Goal: Communication & Community: Answer question/provide support

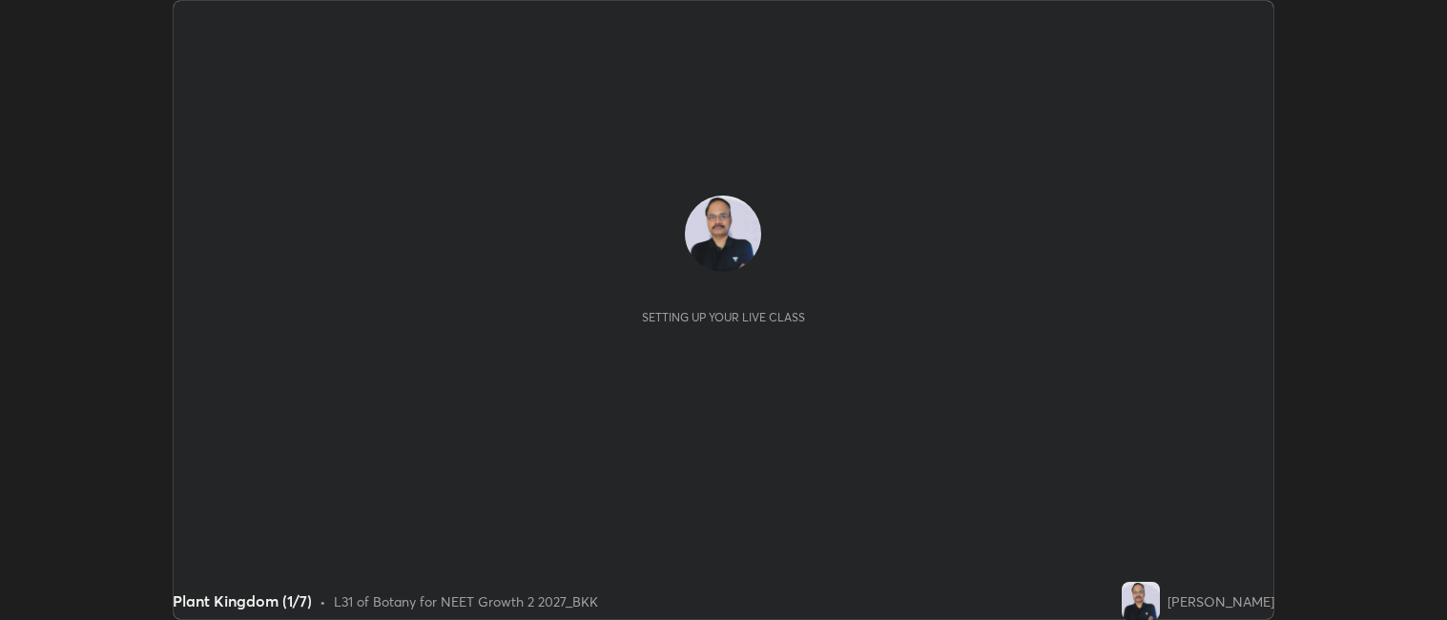
scroll to position [620, 1447]
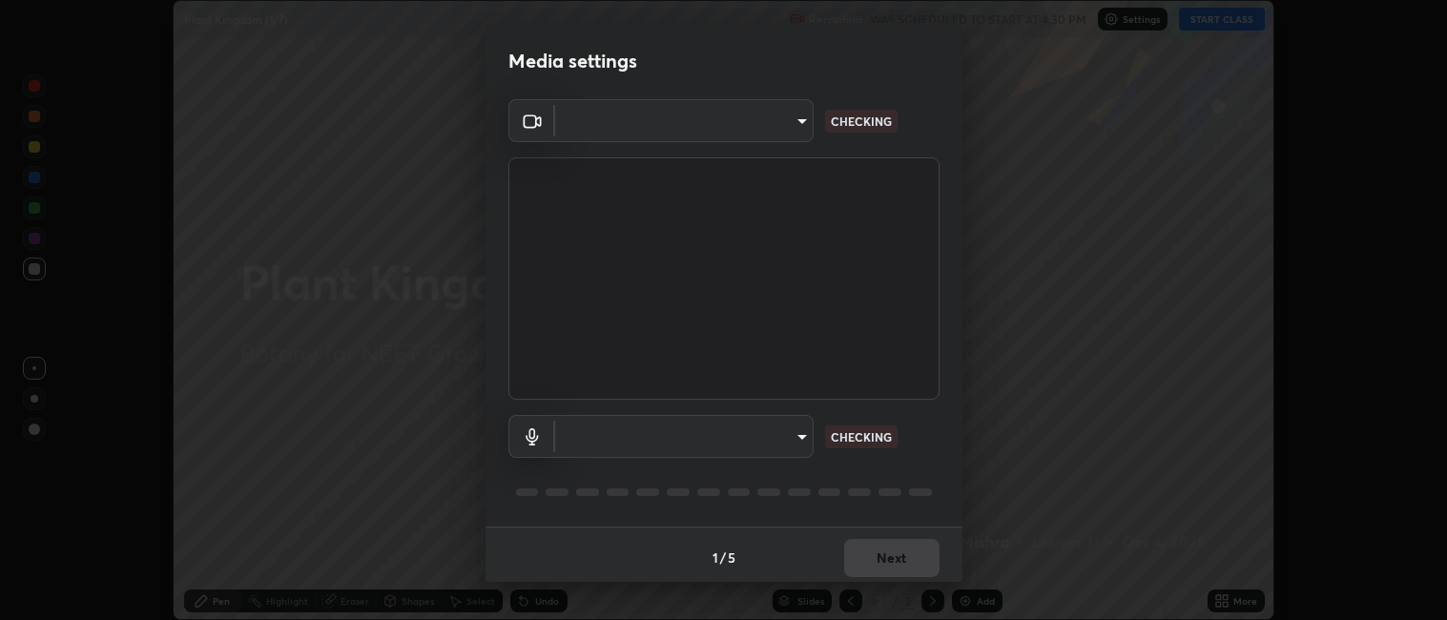
type input "052f9b30e05f62bb2e590cb50044ac96a00de3eab8a32c7a625fc31ec407be61"
click at [652, 439] on body "Erase all Plant Kingdom (1/7) Recording WAS SCHEDULED TO START AT 4:30 PM Setti…" at bounding box center [723, 310] width 1447 height 620
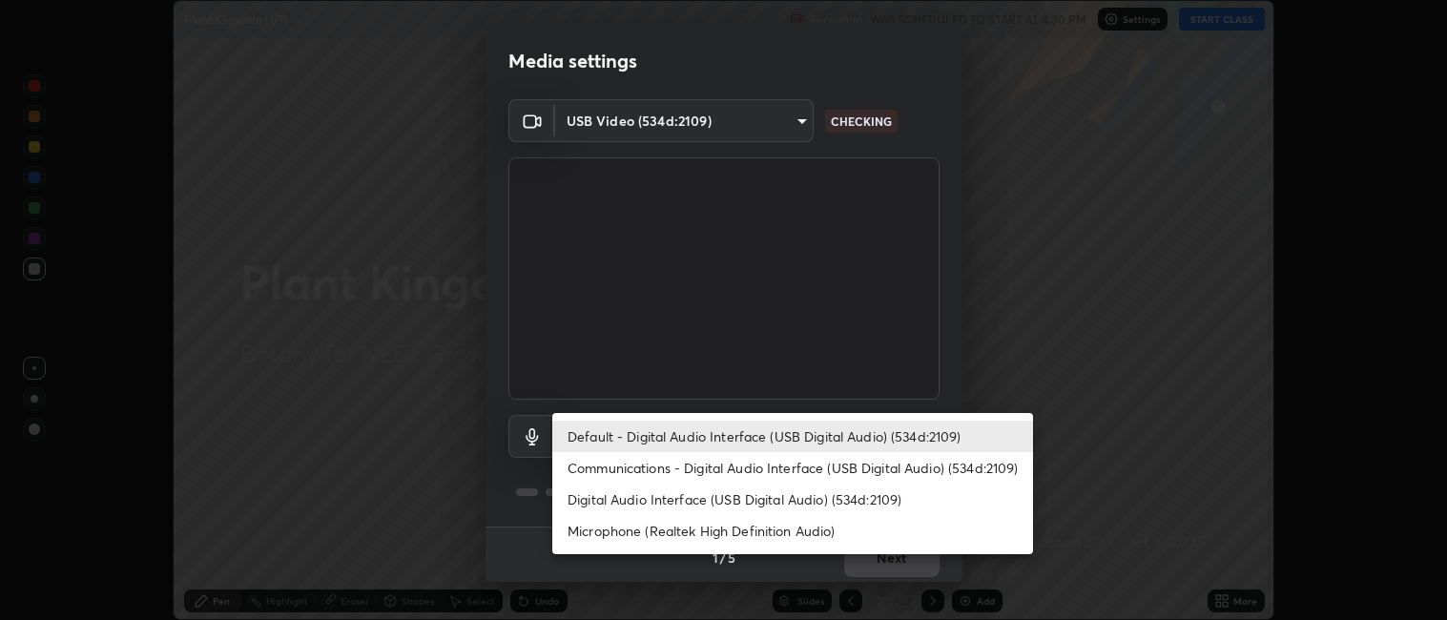
click at [648, 530] on li "Microphone (Realtek High Definition Audio)" at bounding box center [792, 530] width 481 height 31
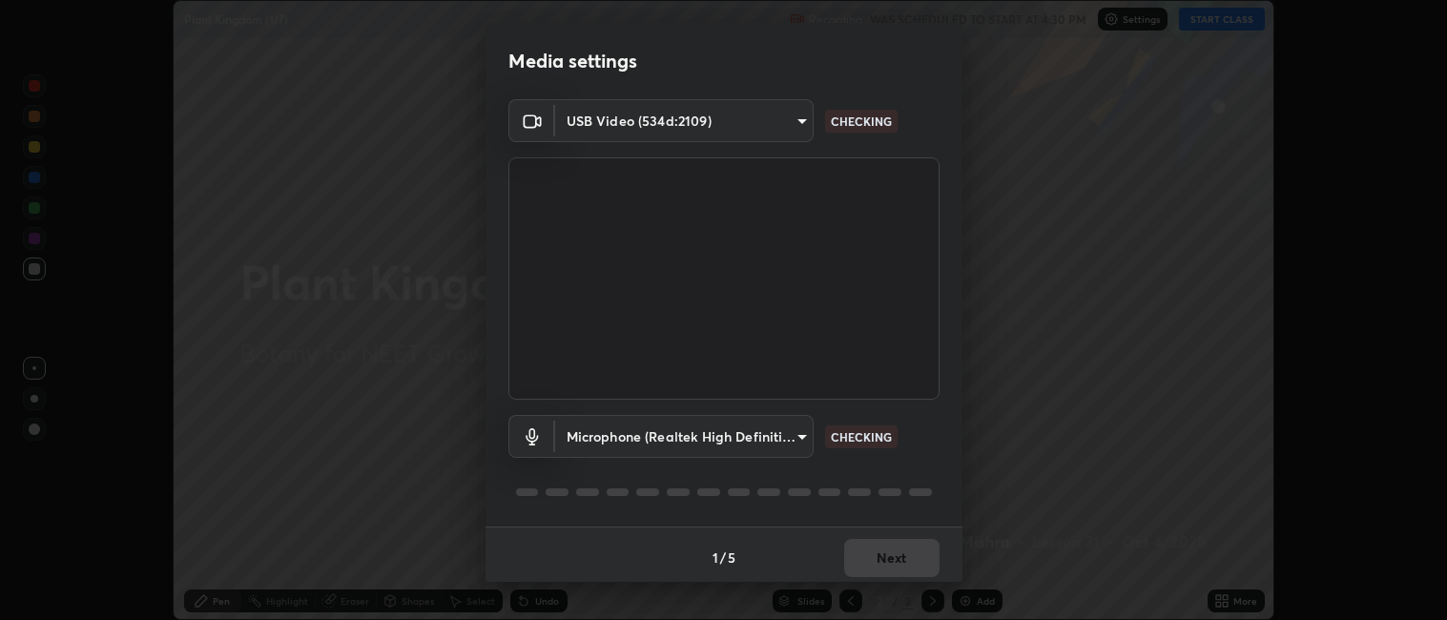
click at [630, 431] on body "Erase all Plant Kingdom (1/7) Recording WAS SCHEDULED TO START AT 4:30 PM Setti…" at bounding box center [723, 310] width 1447 height 620
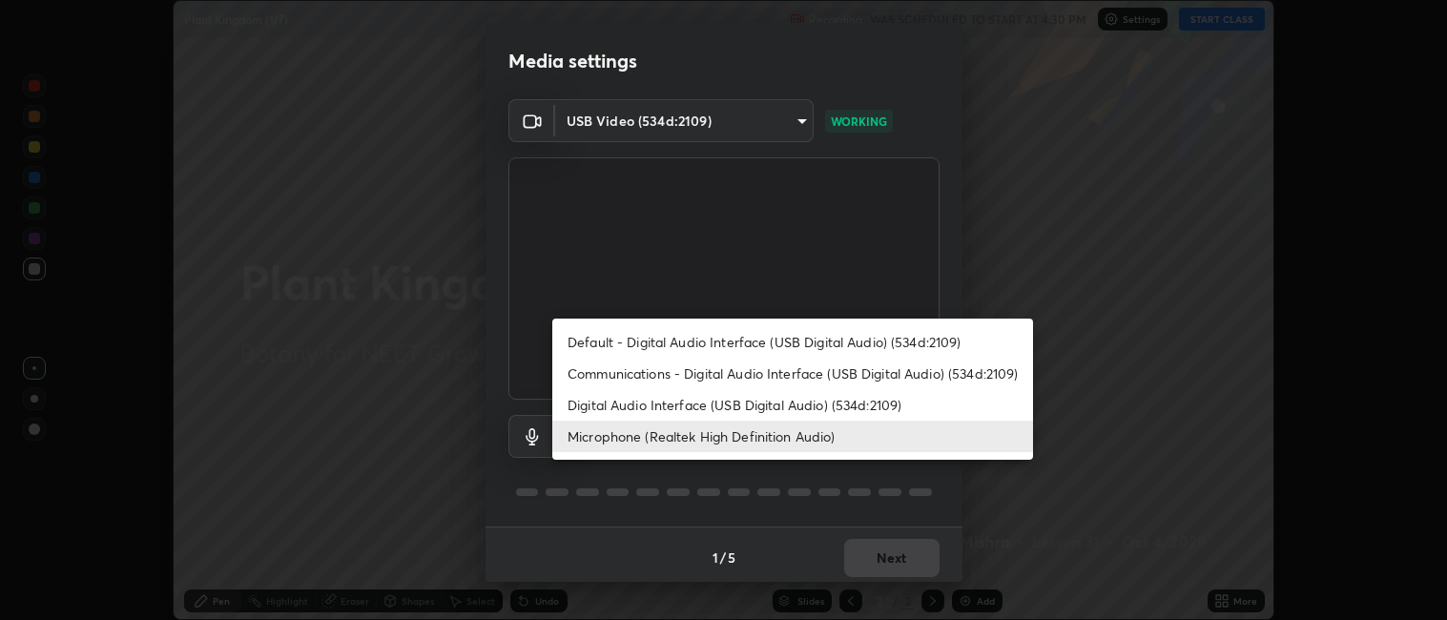
click at [651, 338] on li "Default - Digital Audio Interface (USB Digital Audio) (534d:2109)" at bounding box center [792, 341] width 481 height 31
type input "default"
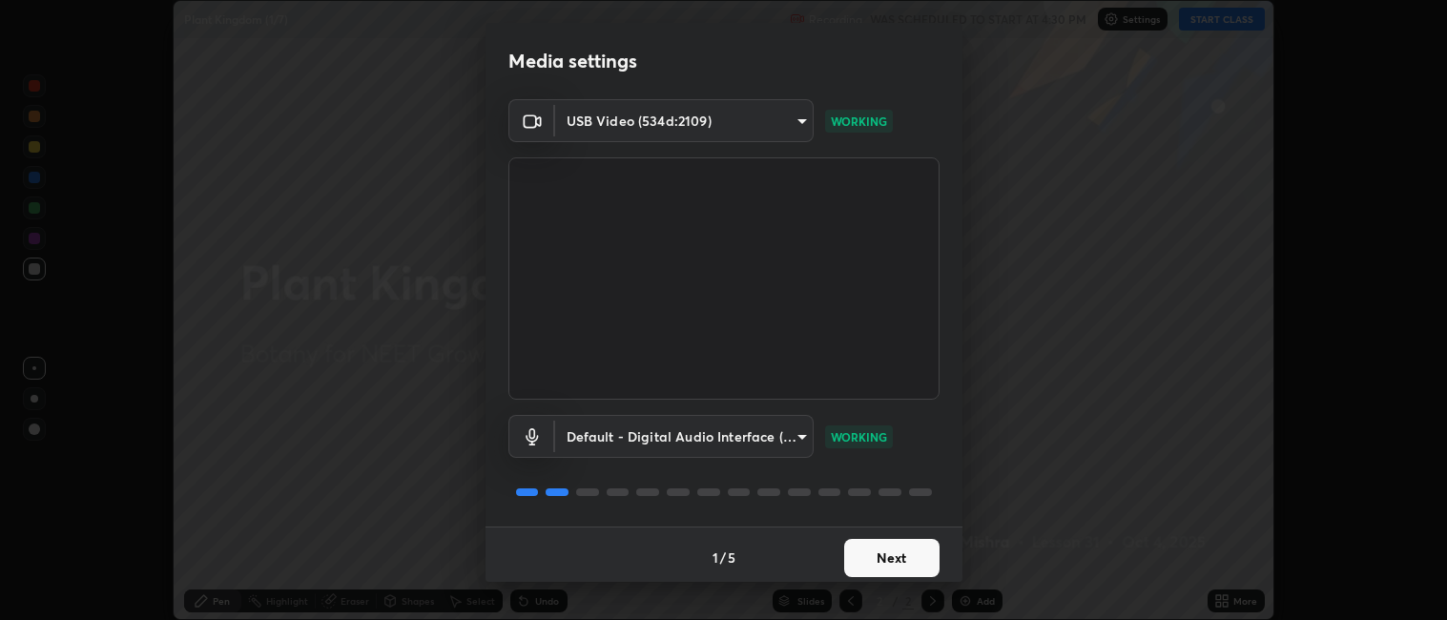
click at [892, 552] on button "Next" at bounding box center [891, 558] width 95 height 38
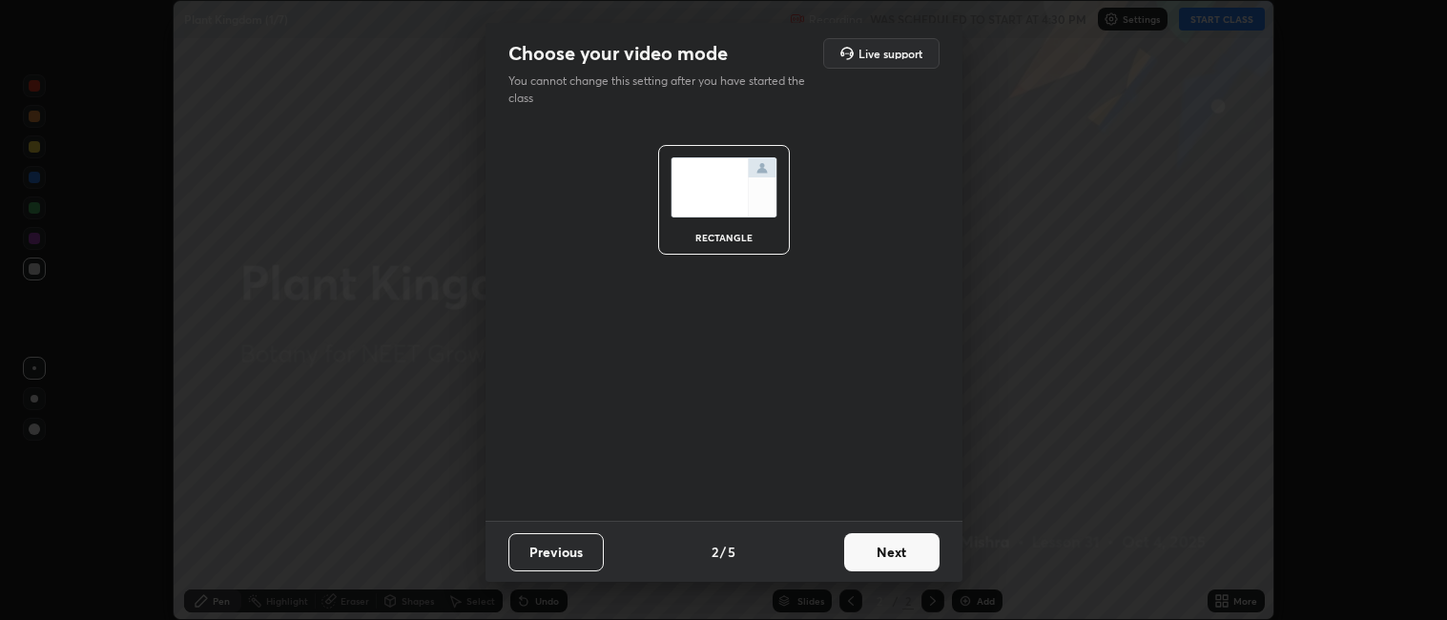
click at [894, 556] on button "Next" at bounding box center [891, 552] width 95 height 38
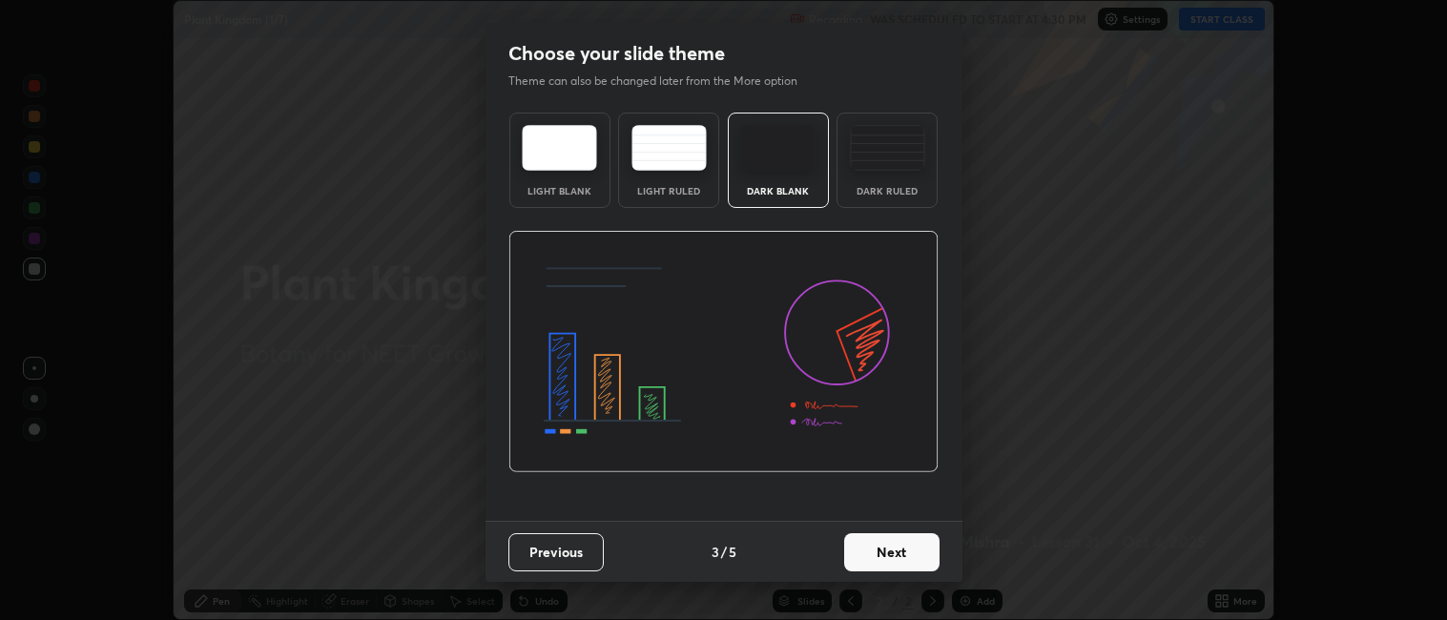
click at [899, 555] on button "Next" at bounding box center [891, 552] width 95 height 38
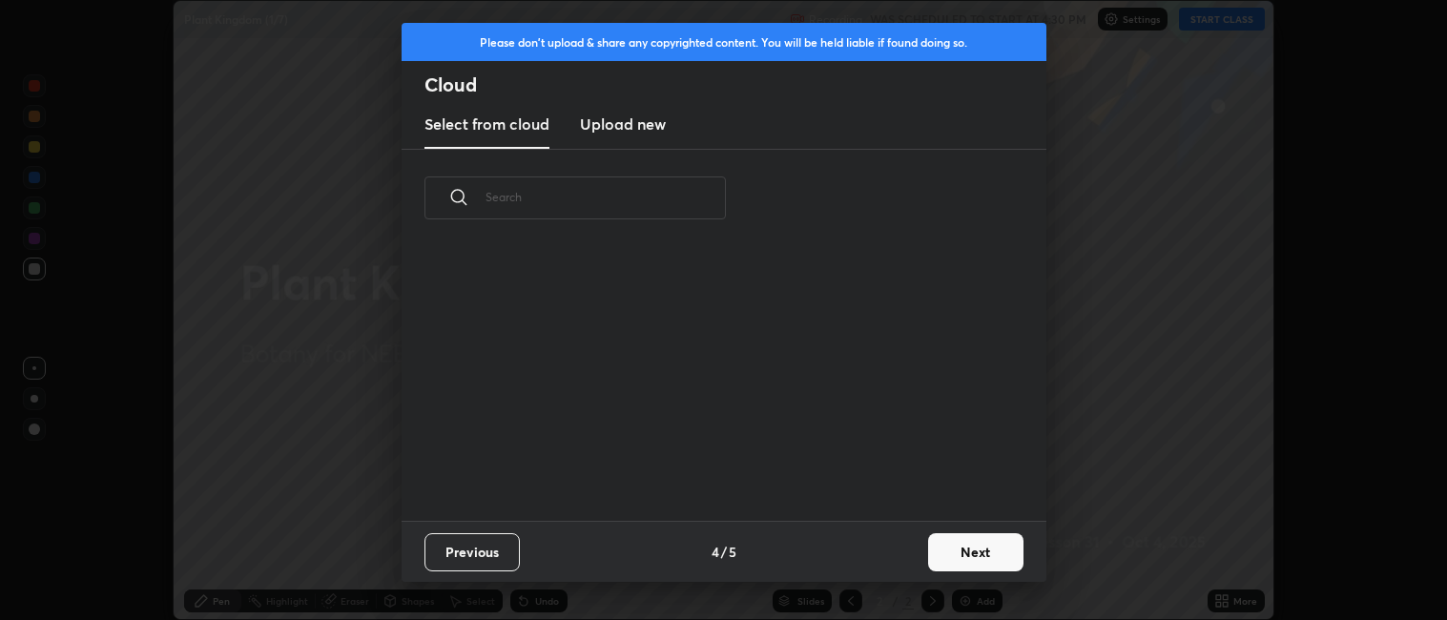
click at [977, 546] on button "Next" at bounding box center [975, 552] width 95 height 38
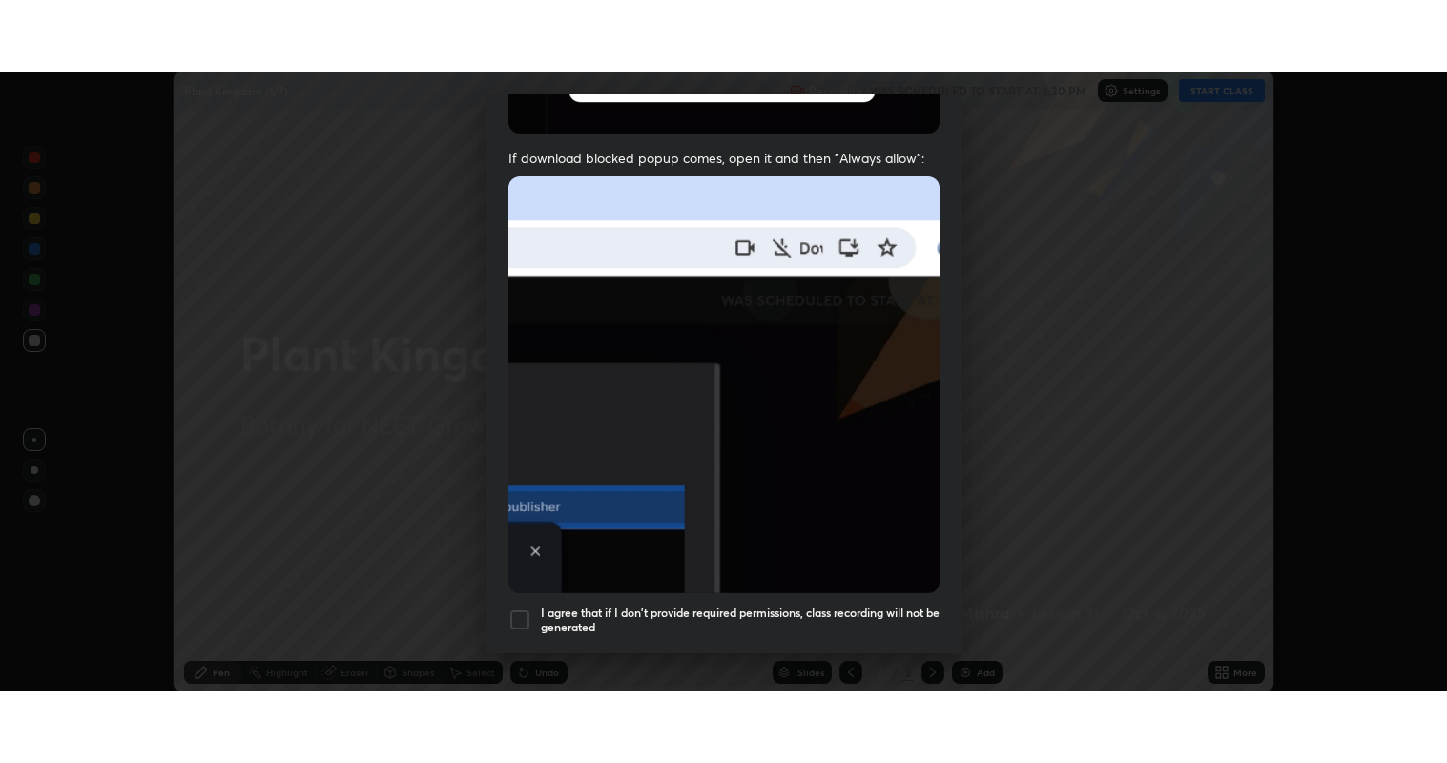
scroll to position [394, 0]
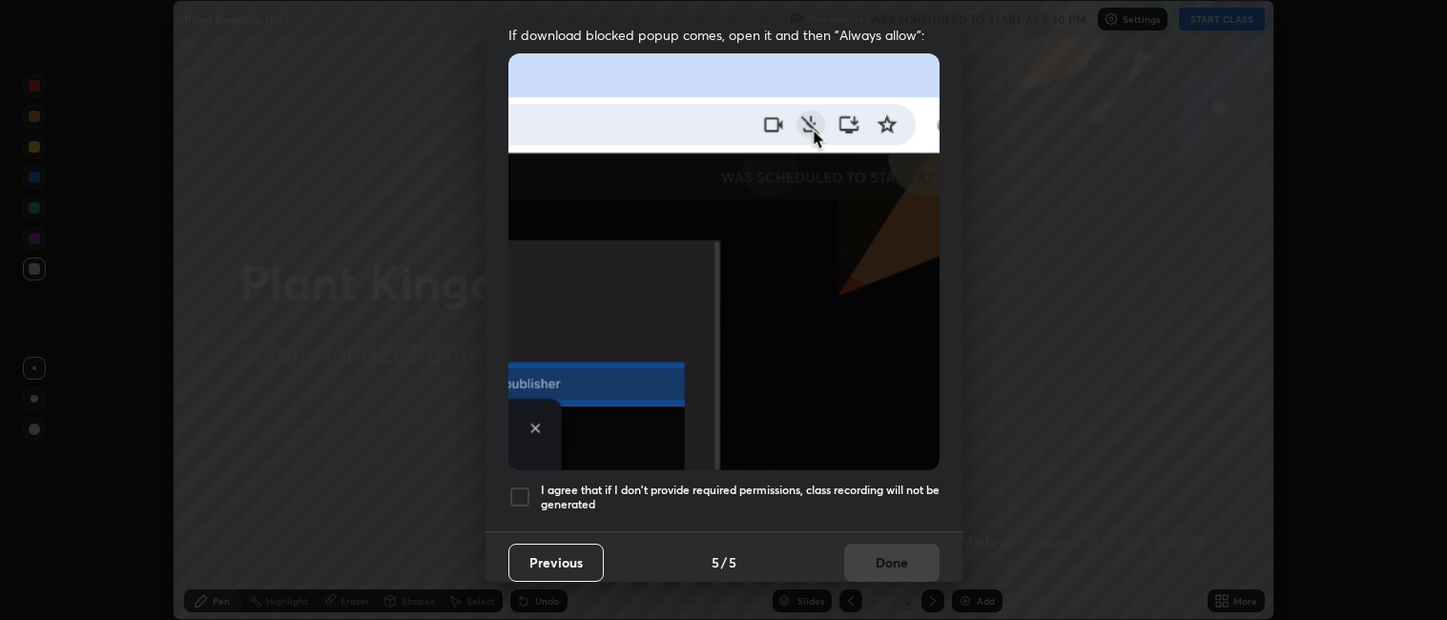
click at [527, 486] on div at bounding box center [520, 497] width 23 height 23
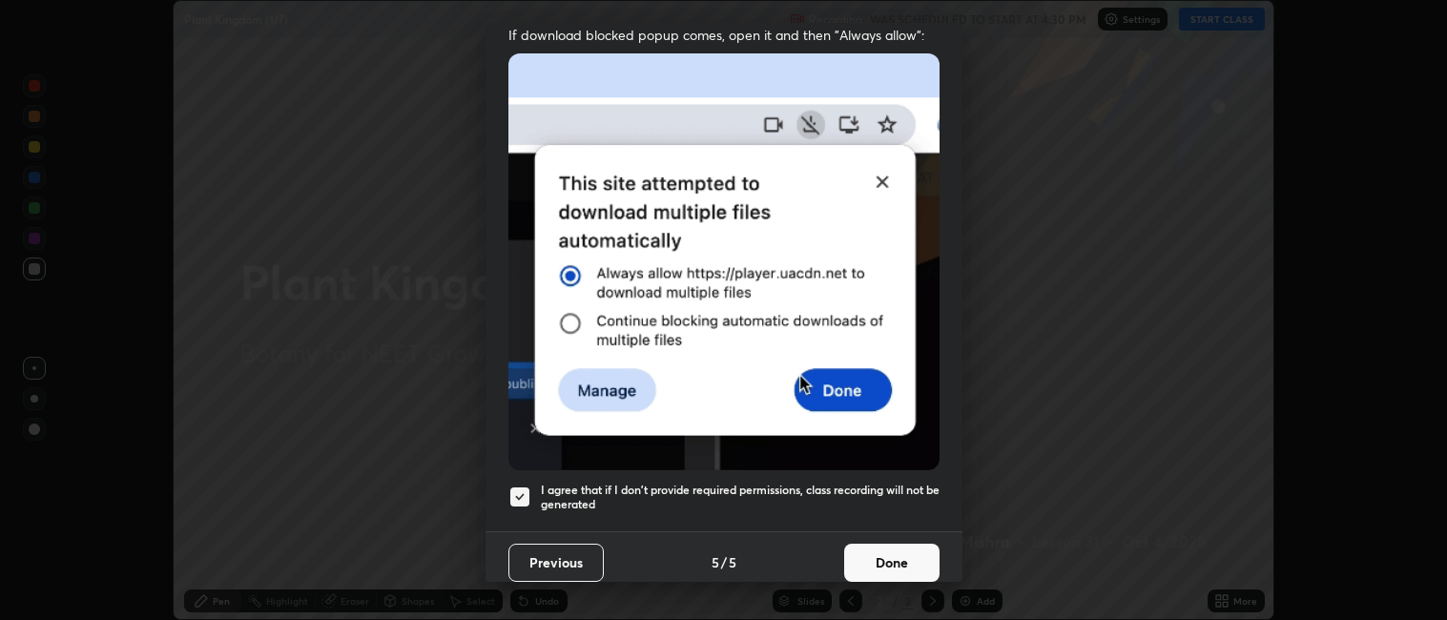
click at [884, 544] on button "Done" at bounding box center [891, 563] width 95 height 38
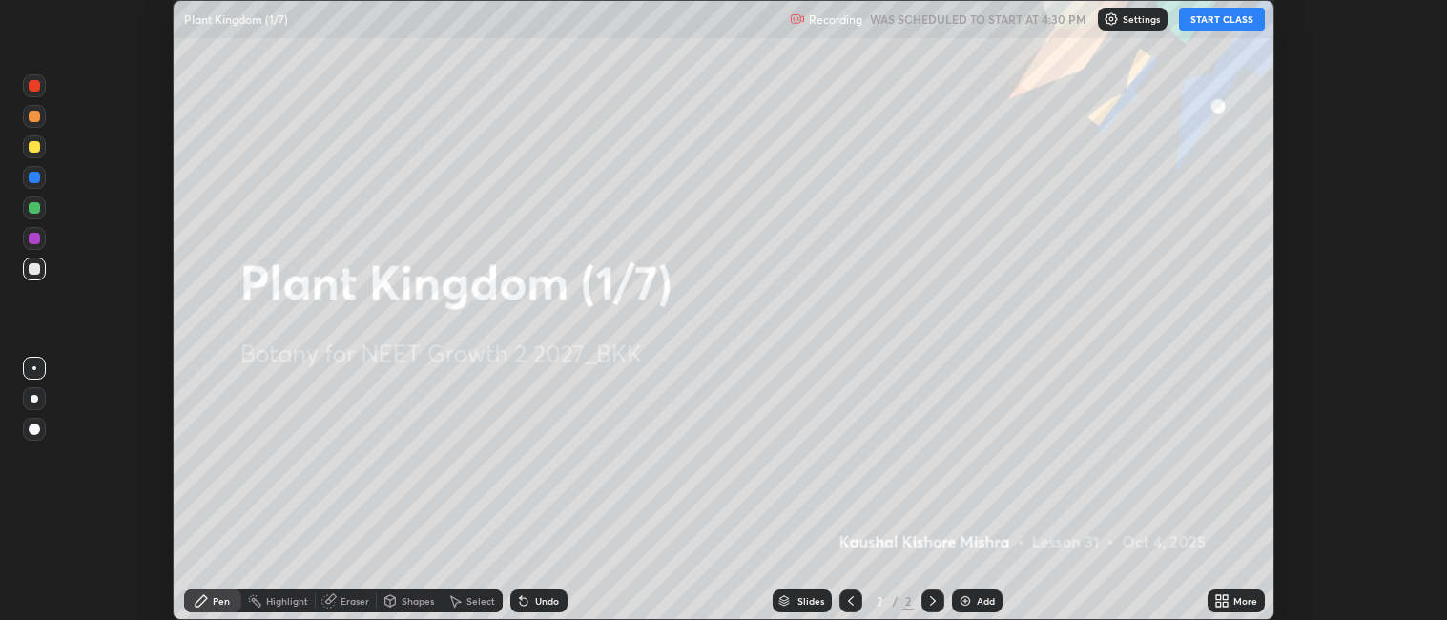
click at [1237, 596] on div "More" at bounding box center [1246, 601] width 24 height 10
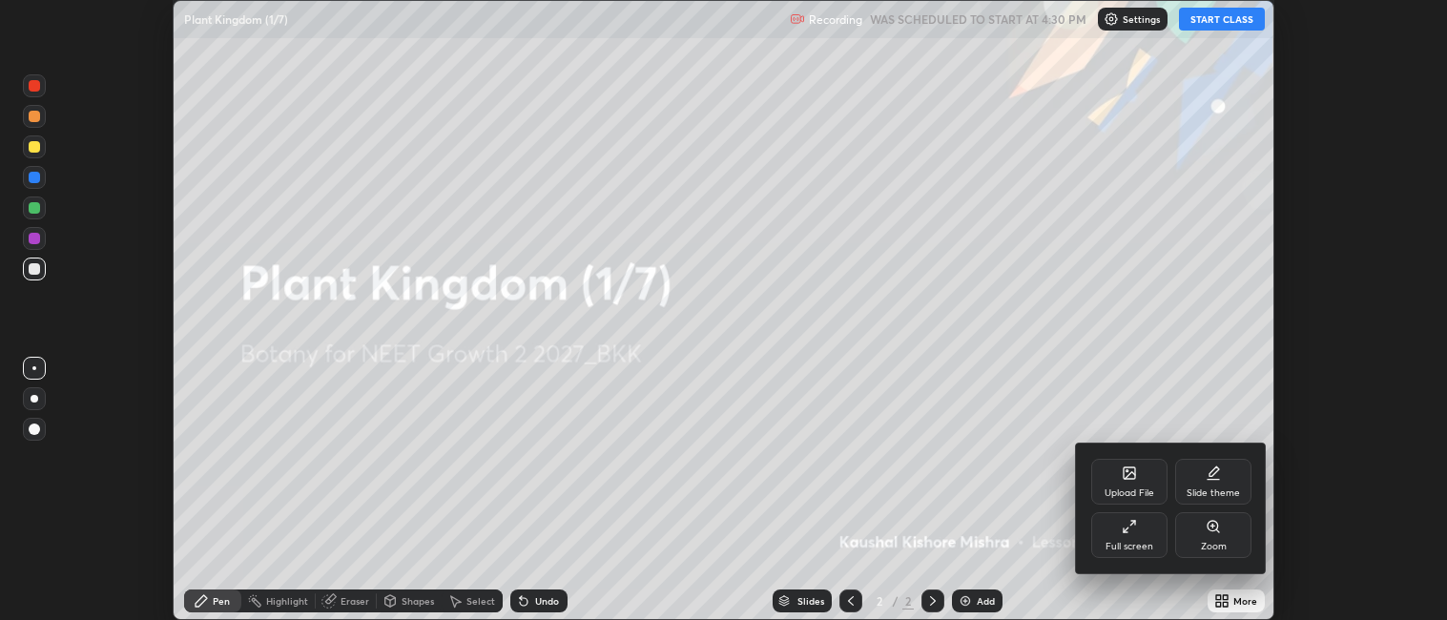
click at [1146, 534] on div "Full screen" at bounding box center [1130, 535] width 76 height 46
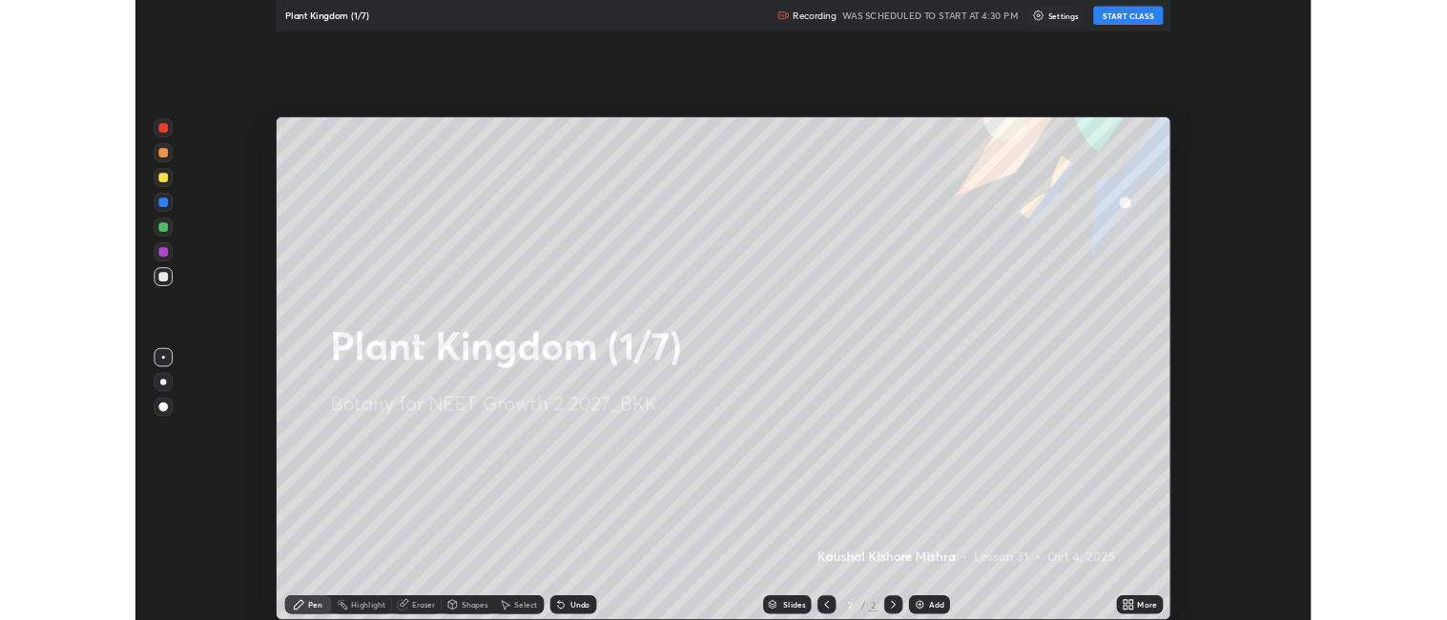
scroll to position [763, 1447]
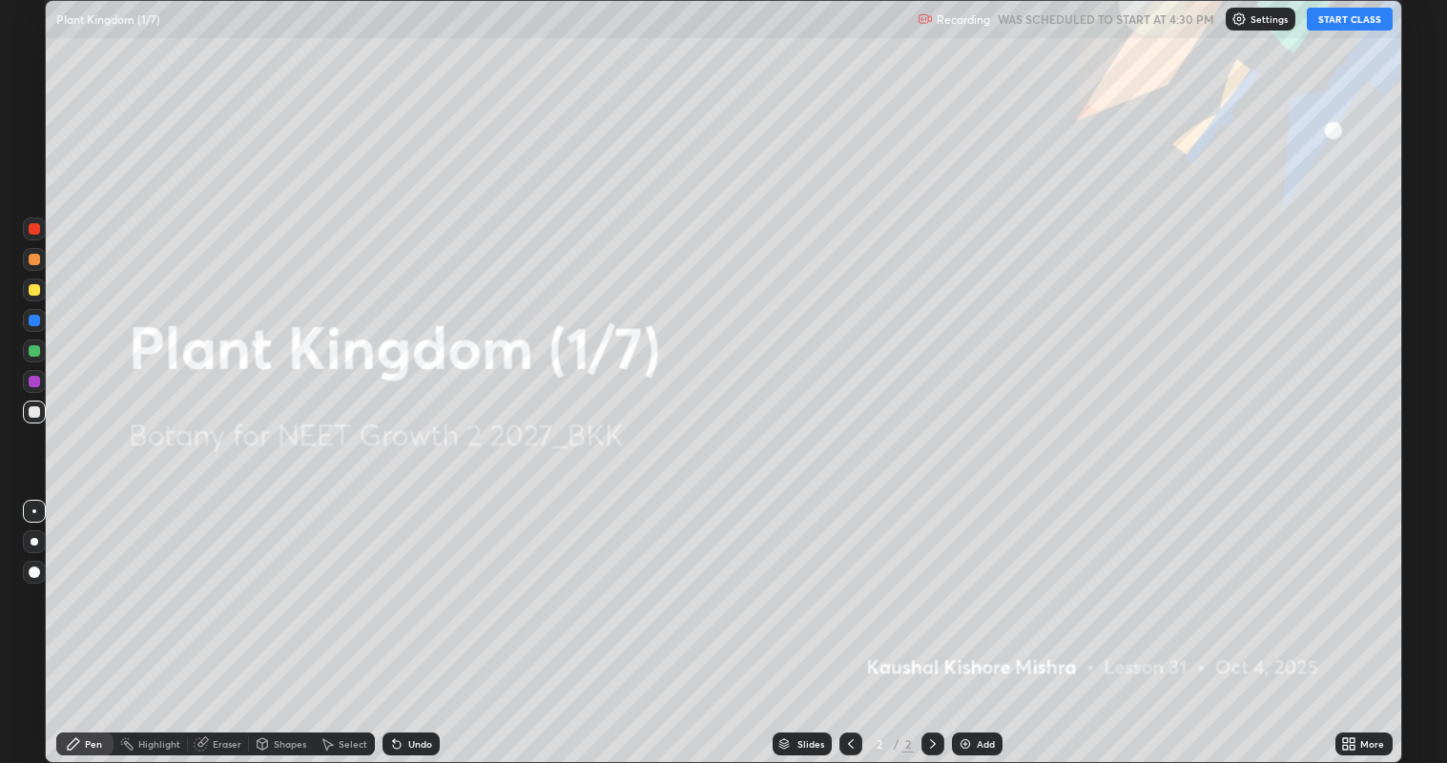
click at [1337, 22] on button "START CLASS" at bounding box center [1350, 19] width 86 height 23
click at [977, 619] on div "Add" at bounding box center [986, 744] width 18 height 10
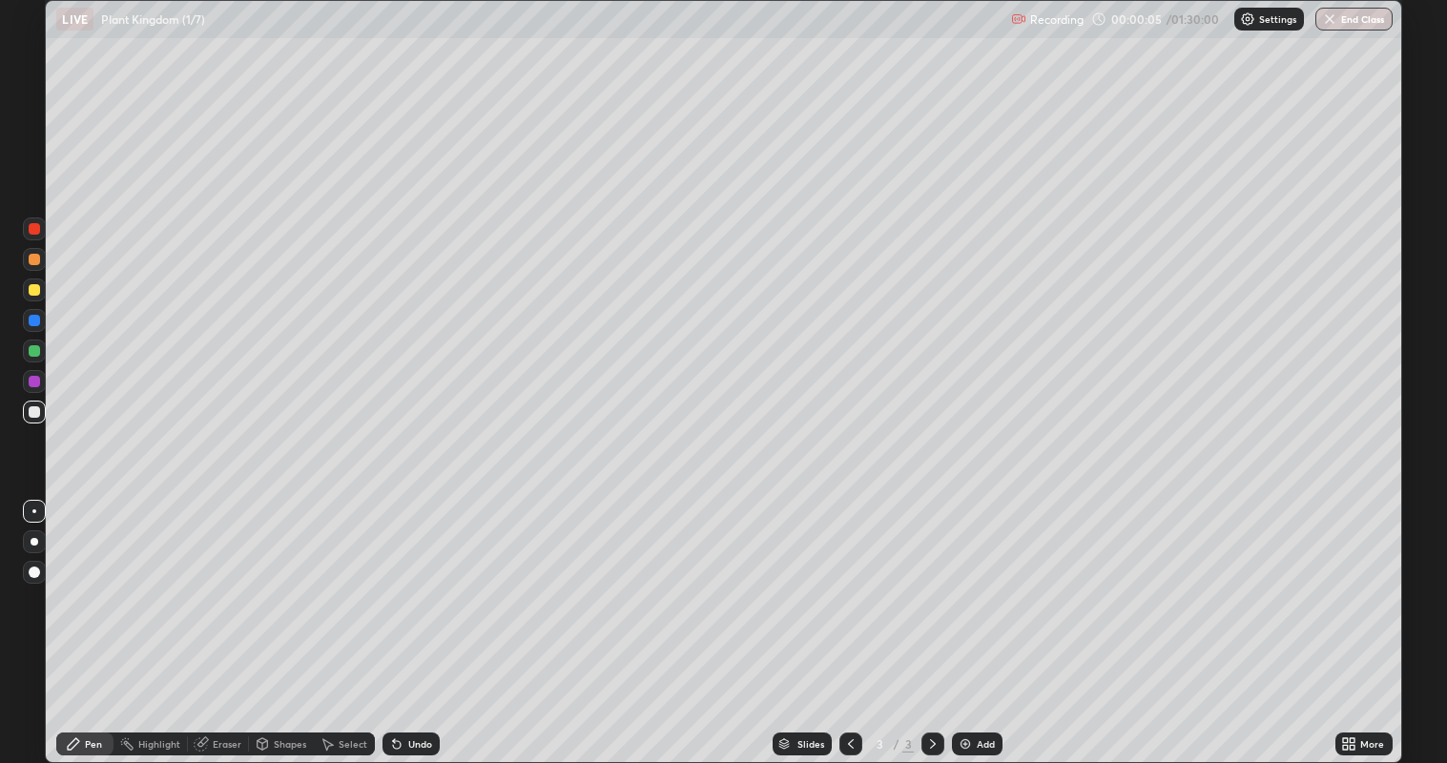
click at [1353, 619] on icon at bounding box center [1352, 740] width 5 height 5
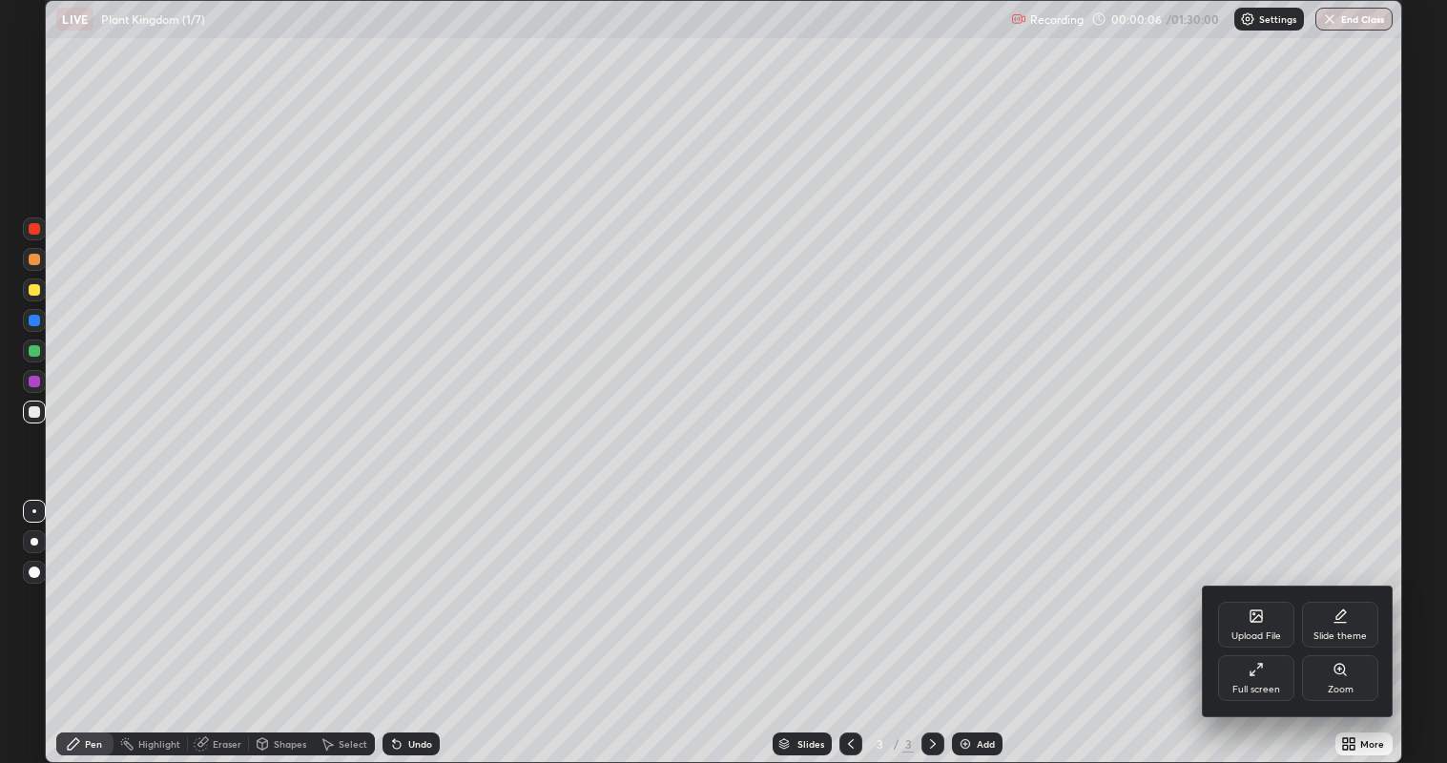
click at [1258, 619] on icon at bounding box center [1256, 669] width 15 height 15
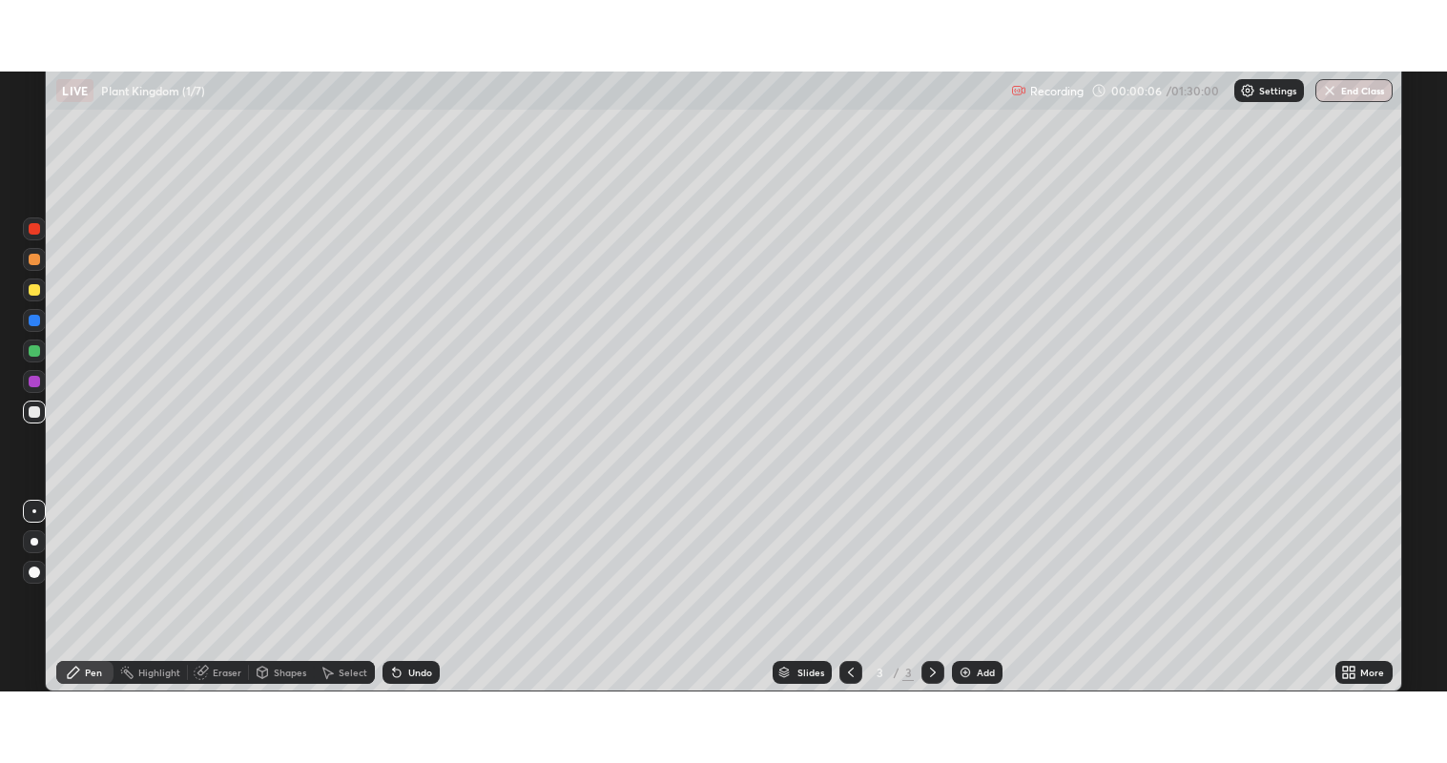
scroll to position [94791, 93963]
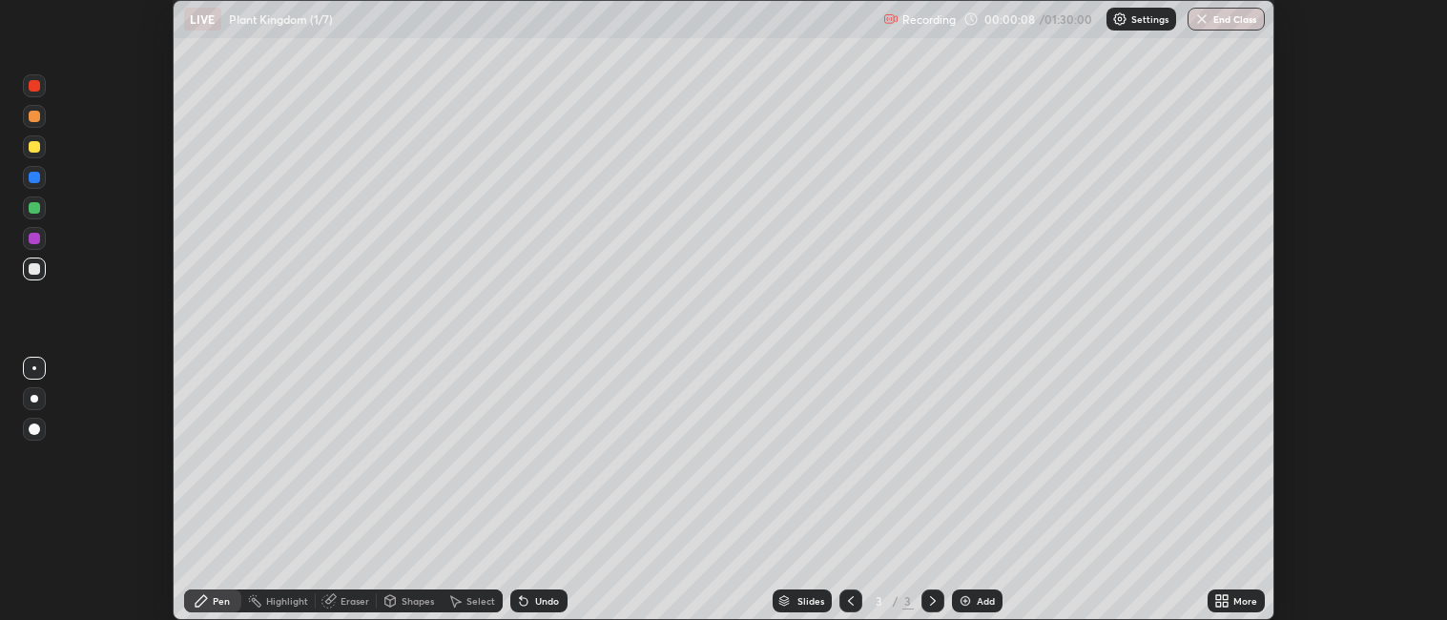
click at [1231, 601] on div "More" at bounding box center [1236, 601] width 57 height 23
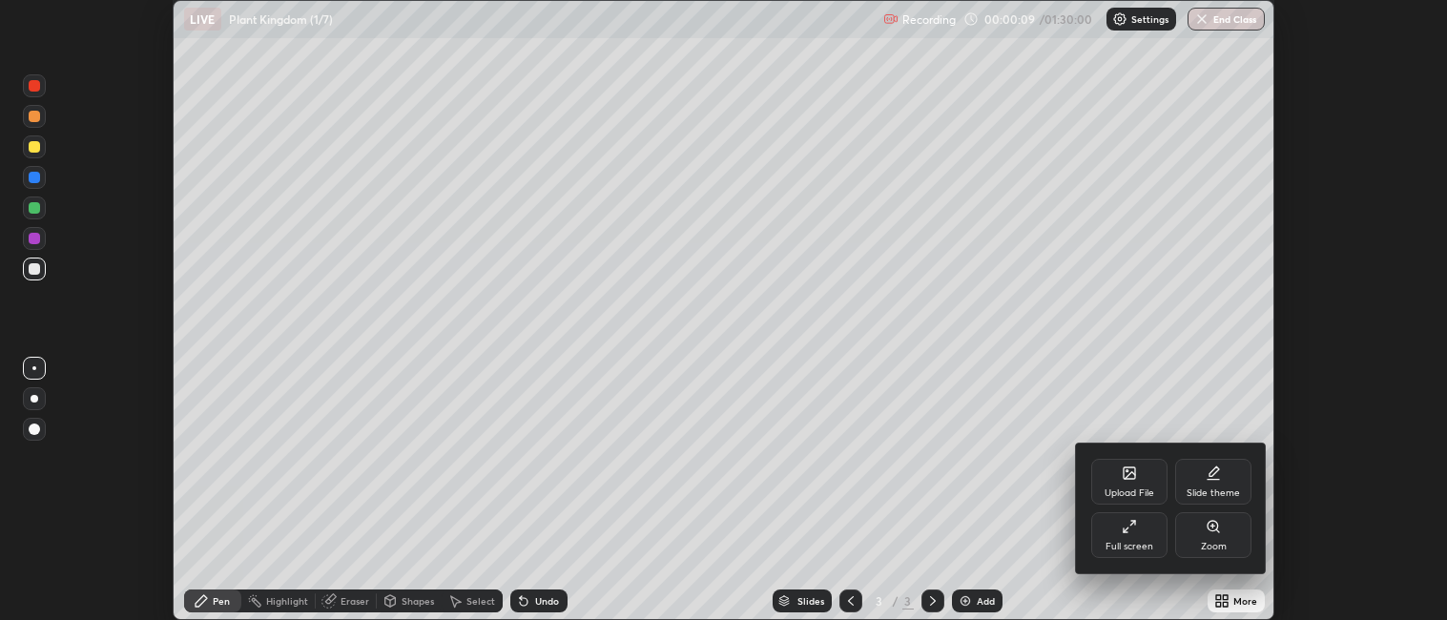
click at [1133, 540] on div "Full screen" at bounding box center [1130, 535] width 76 height 46
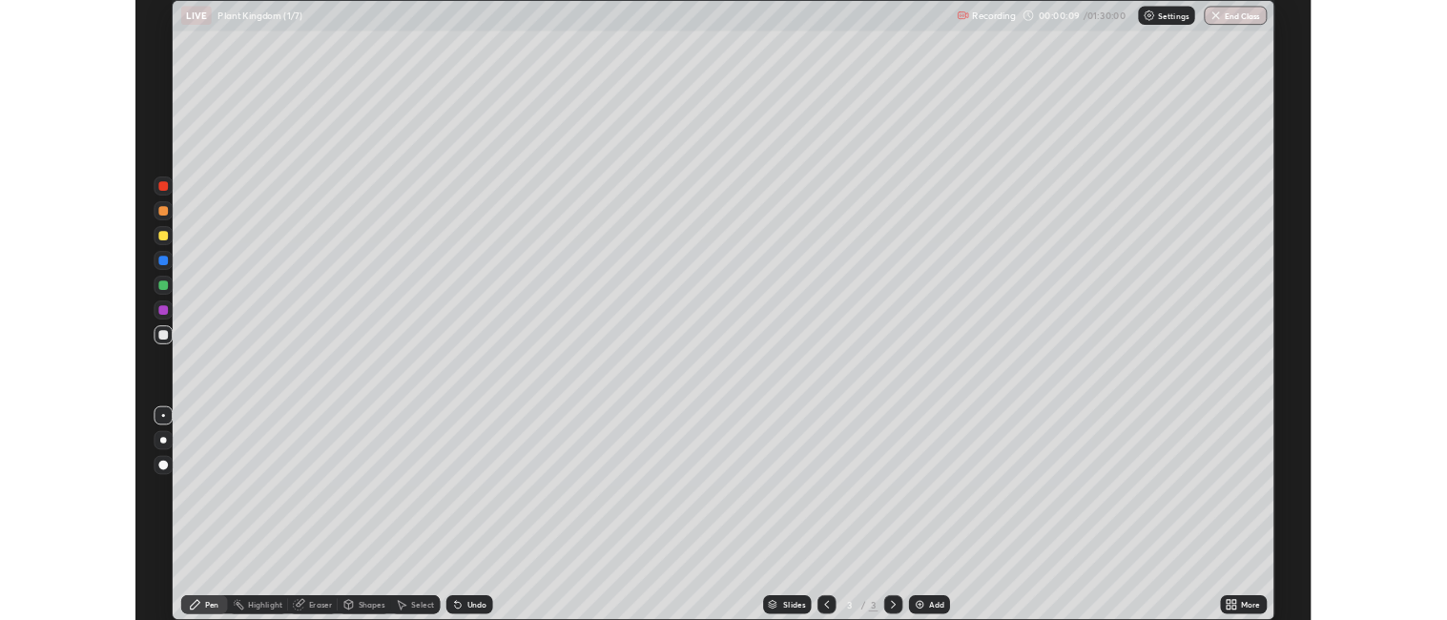
scroll to position [763, 1447]
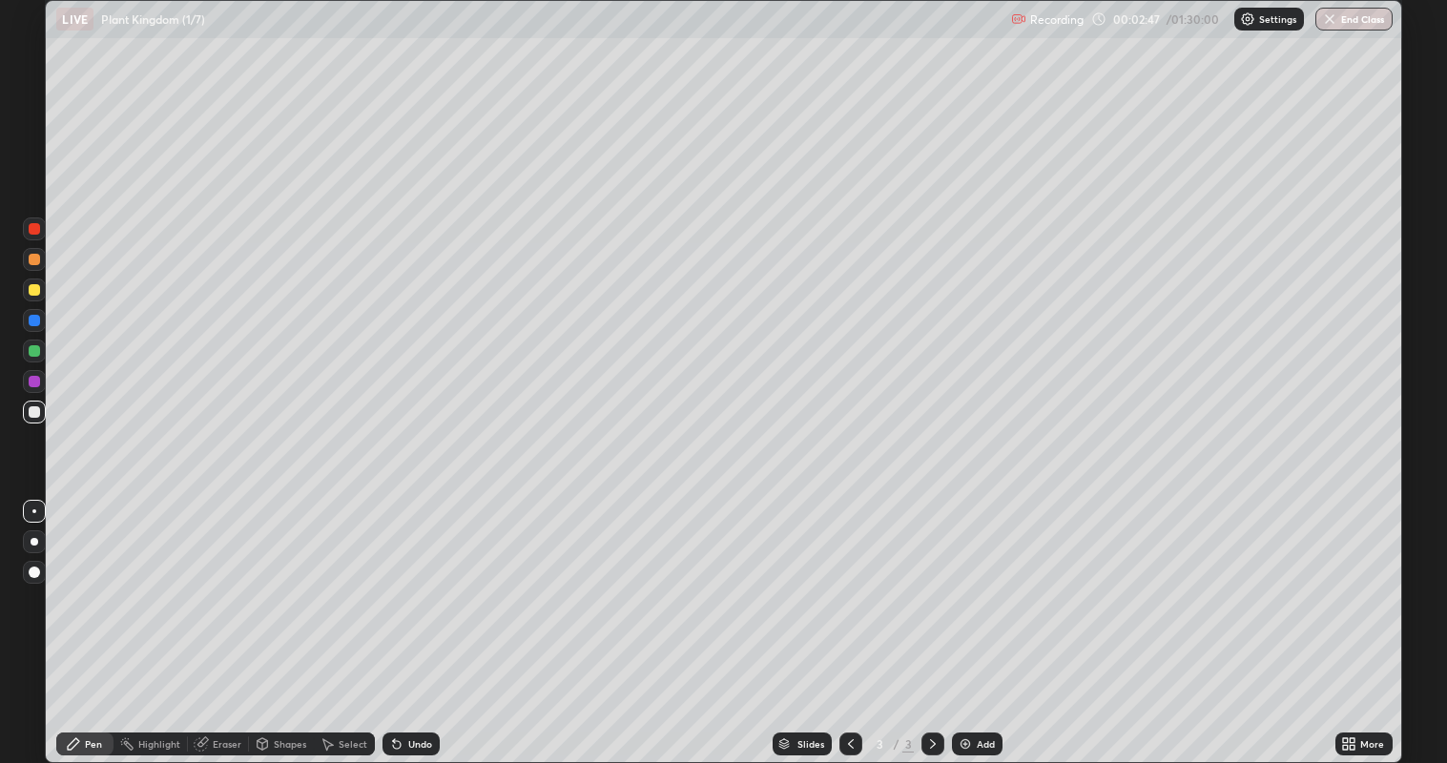
click at [37, 292] on div at bounding box center [34, 289] width 11 height 11
click at [29, 347] on div at bounding box center [34, 350] width 11 height 11
click at [36, 414] on div at bounding box center [34, 411] width 11 height 11
click at [39, 295] on div at bounding box center [34, 290] width 23 height 23
click at [43, 351] on div at bounding box center [34, 351] width 23 height 23
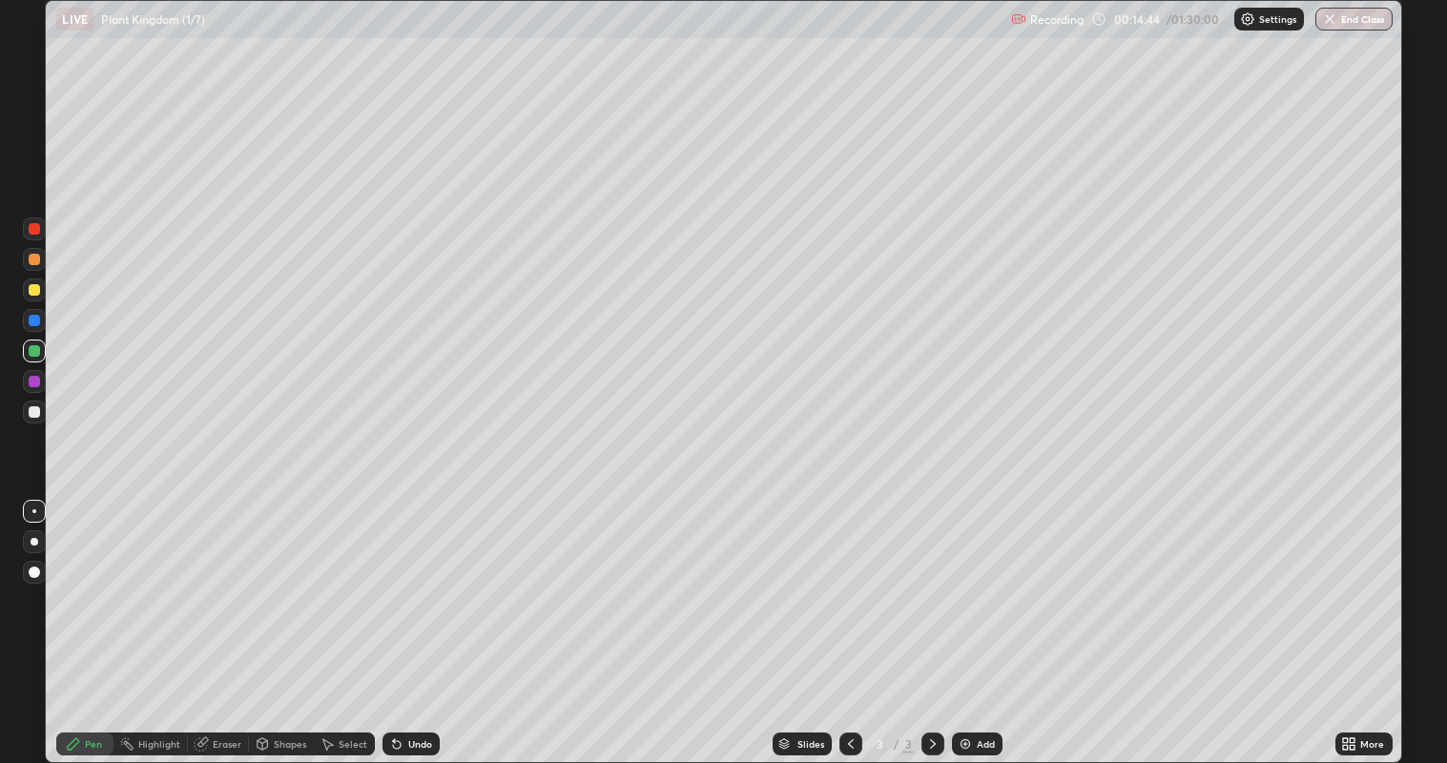
click at [36, 383] on div at bounding box center [34, 381] width 11 height 11
click at [971, 619] on img at bounding box center [965, 744] width 15 height 15
click at [33, 260] on div at bounding box center [34, 259] width 11 height 11
click at [35, 414] on div at bounding box center [34, 411] width 11 height 11
click at [31, 414] on div at bounding box center [34, 411] width 11 height 11
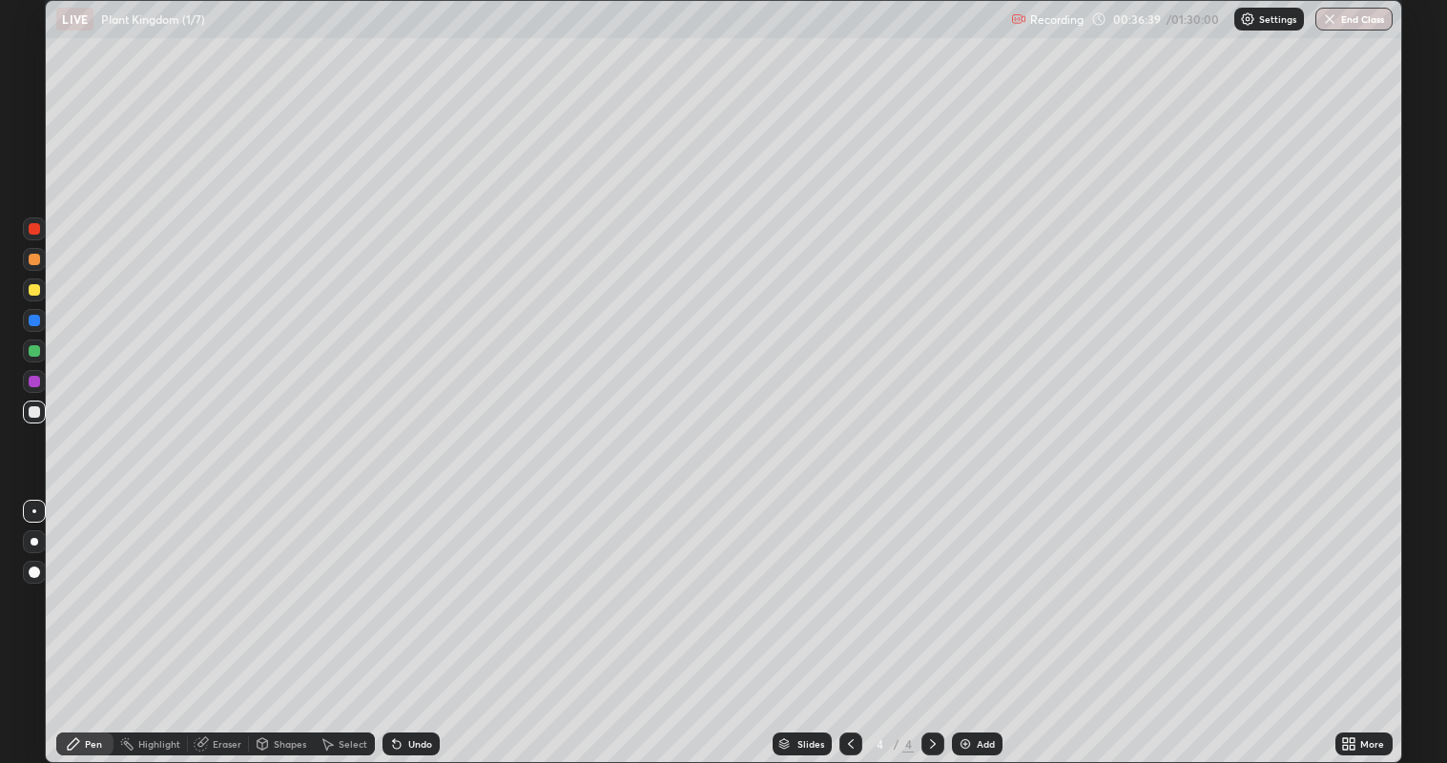
click at [37, 415] on div at bounding box center [34, 411] width 11 height 11
click at [34, 351] on div at bounding box center [34, 350] width 11 height 11
click at [970, 619] on img at bounding box center [965, 744] width 15 height 15
click at [38, 295] on div at bounding box center [34, 290] width 23 height 23
click at [35, 413] on div at bounding box center [34, 411] width 11 height 11
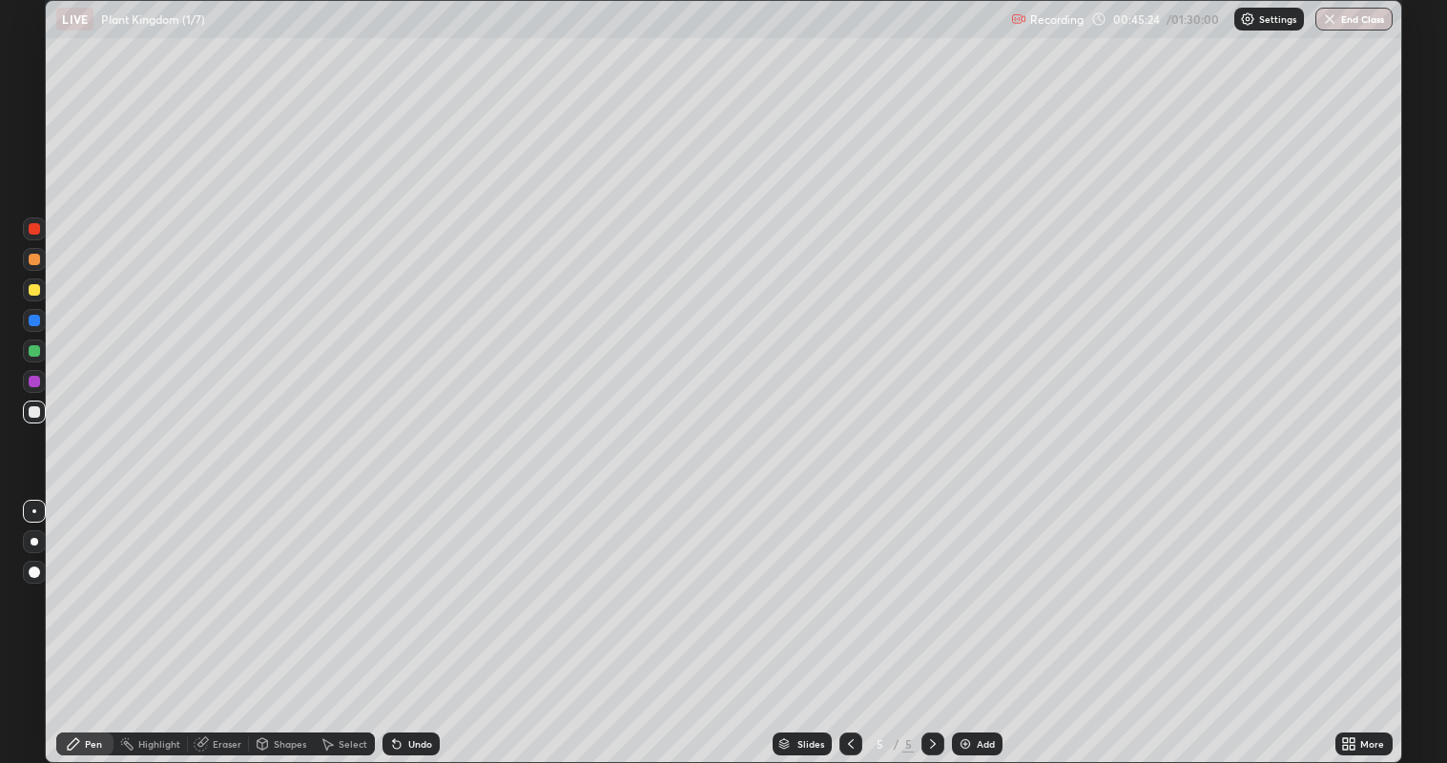
click at [35, 350] on div at bounding box center [34, 350] width 11 height 11
click at [33, 262] on div at bounding box center [34, 259] width 11 height 11
click at [36, 229] on div at bounding box center [34, 228] width 11 height 11
click at [37, 415] on div at bounding box center [34, 411] width 11 height 11
click at [35, 293] on div at bounding box center [34, 289] width 11 height 11
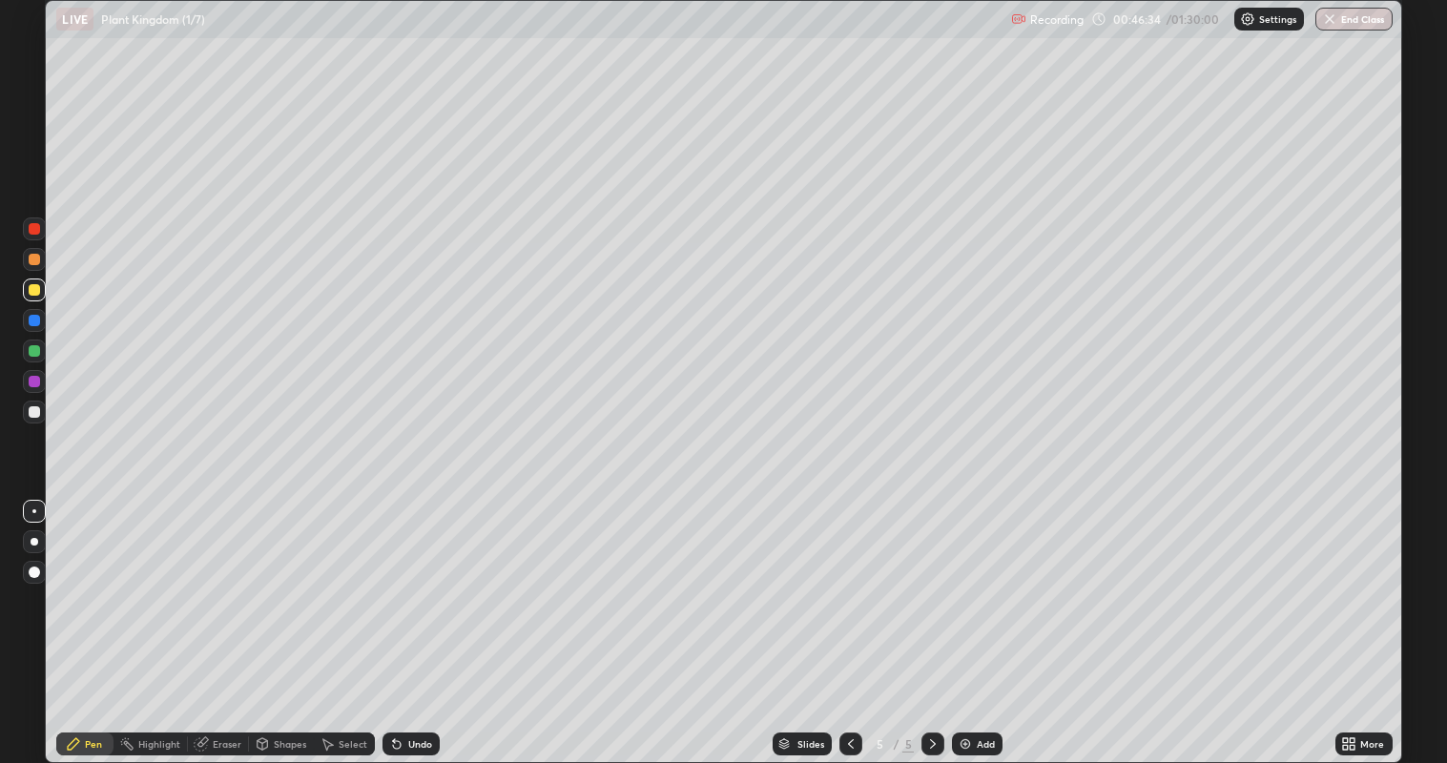
click at [38, 410] on div at bounding box center [34, 411] width 11 height 11
click at [35, 351] on div at bounding box center [34, 350] width 11 height 11
click at [33, 415] on div at bounding box center [34, 411] width 11 height 11
click at [37, 289] on div at bounding box center [34, 289] width 11 height 11
click at [33, 413] on div at bounding box center [34, 411] width 11 height 11
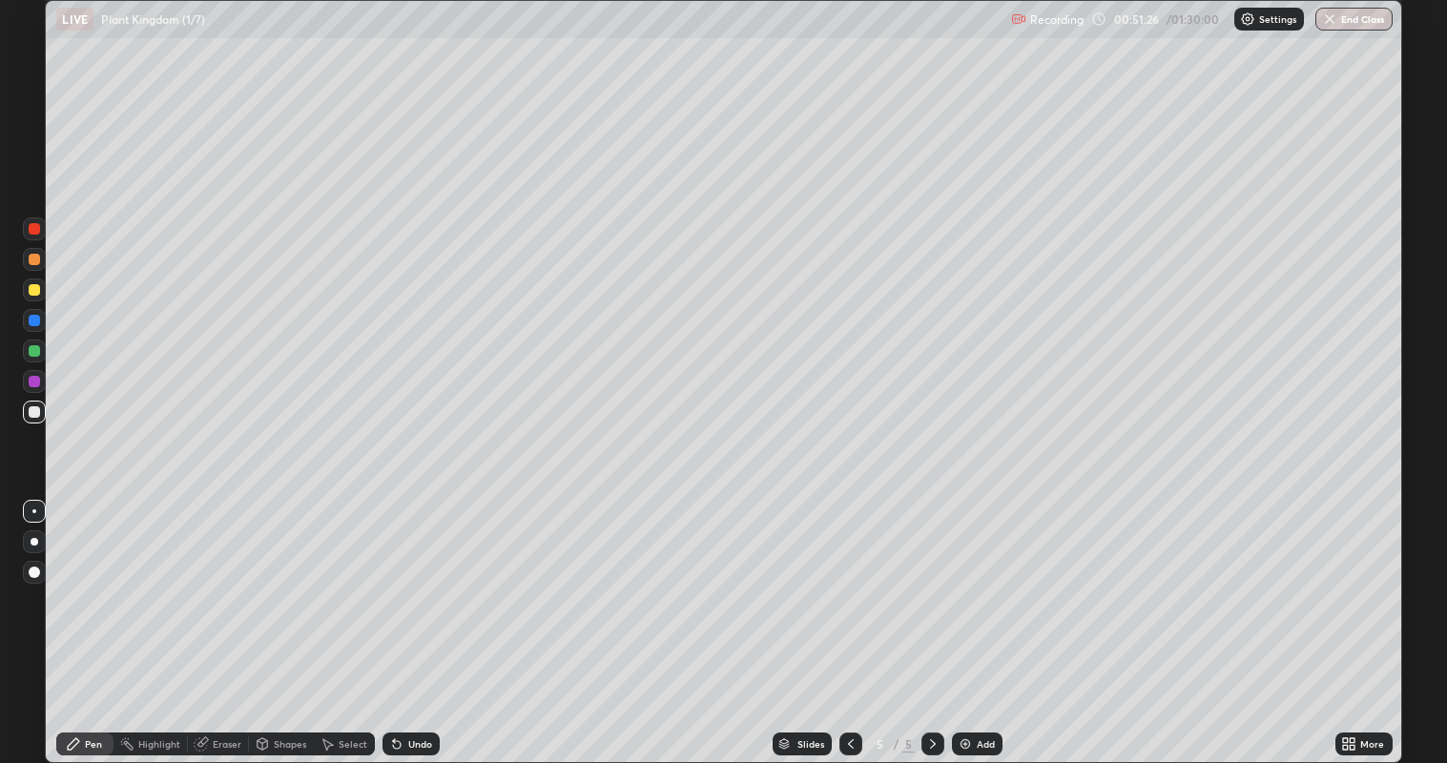
click at [215, 619] on div "Eraser" at bounding box center [227, 744] width 29 height 10
click at [85, 619] on div "Pen" at bounding box center [93, 744] width 17 height 10
click at [31, 347] on div at bounding box center [34, 350] width 11 height 11
click at [32, 414] on div at bounding box center [34, 411] width 11 height 11
click at [33, 291] on div at bounding box center [34, 289] width 11 height 11
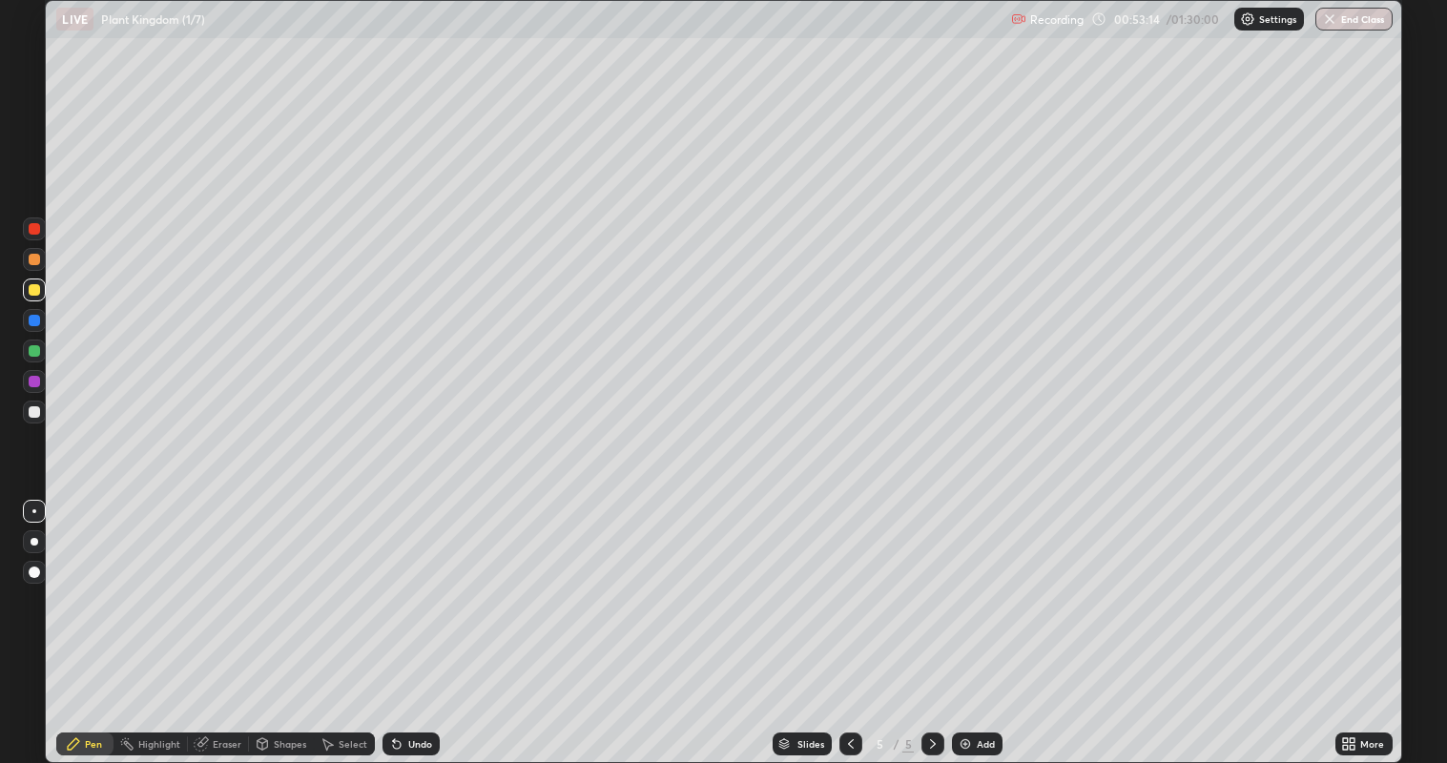
click at [222, 619] on div "Eraser" at bounding box center [227, 744] width 29 height 10
click at [94, 619] on div "Pen" at bounding box center [93, 744] width 17 height 10
click at [35, 300] on div at bounding box center [34, 290] width 23 height 23
click at [964, 619] on img at bounding box center [965, 744] width 15 height 15
click at [35, 412] on div at bounding box center [34, 411] width 11 height 11
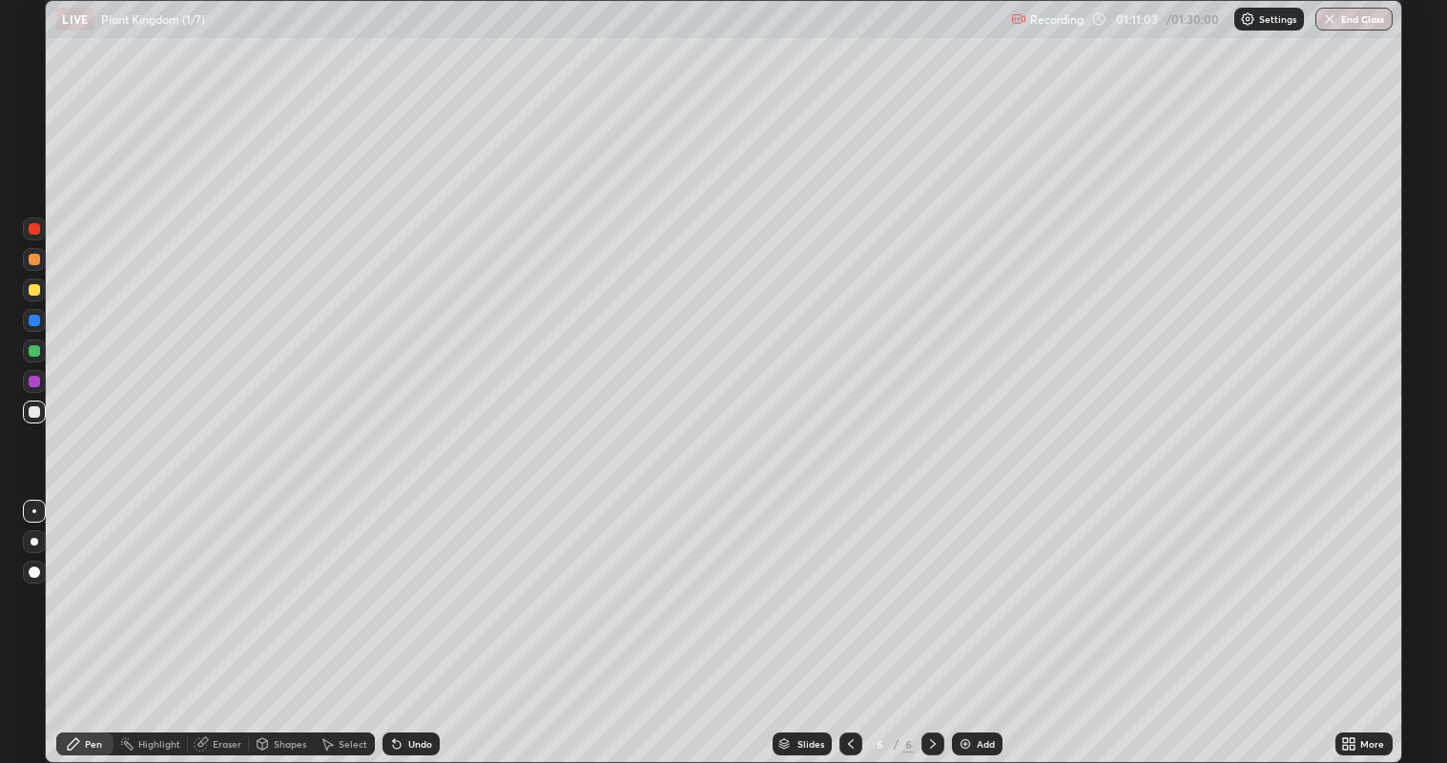
click at [33, 292] on div at bounding box center [34, 289] width 11 height 11
click at [34, 353] on div at bounding box center [34, 350] width 11 height 11
click at [160, 619] on div "Highlight" at bounding box center [159, 744] width 42 height 10
click at [223, 619] on div "Eraser" at bounding box center [227, 744] width 29 height 10
click at [82, 619] on div "Pen" at bounding box center [84, 744] width 57 height 23
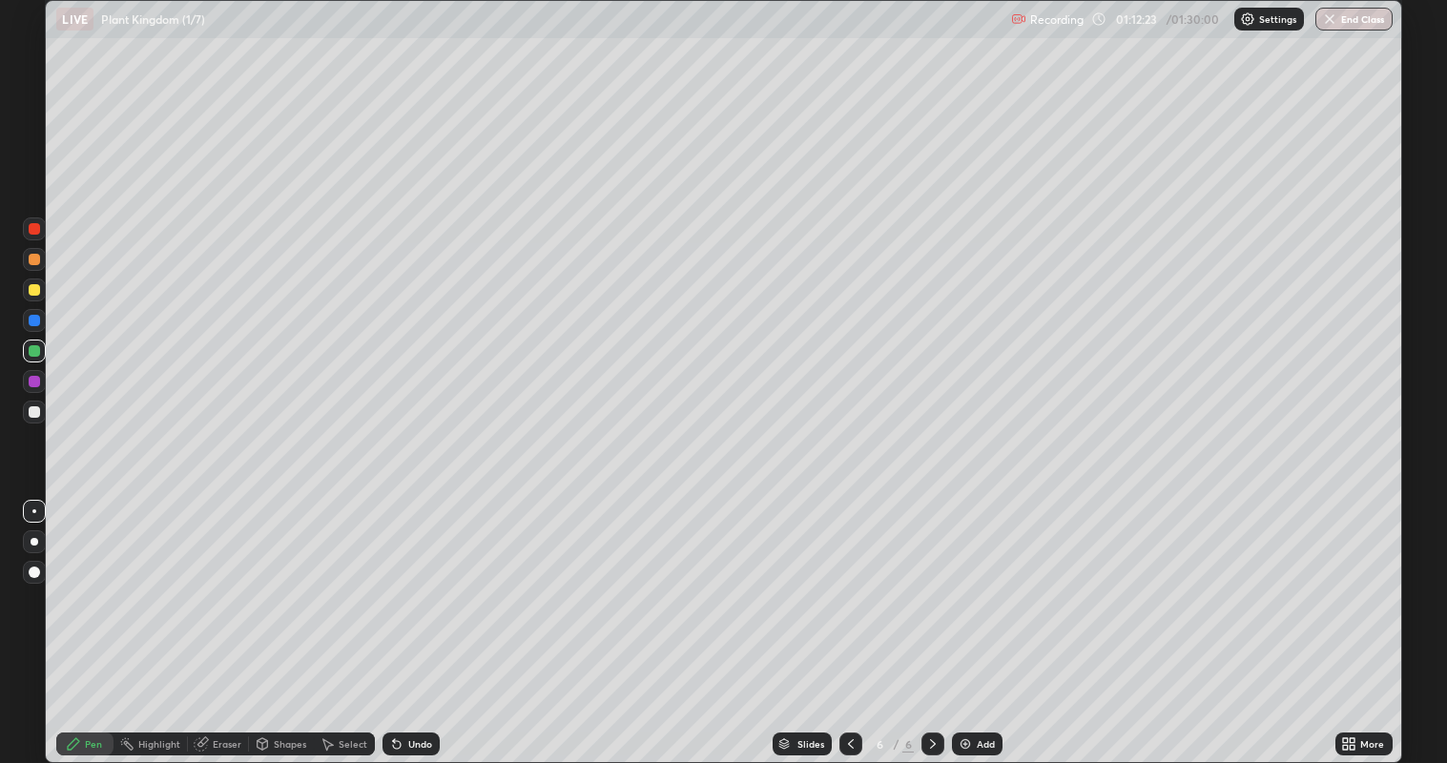
click at [33, 293] on div at bounding box center [34, 289] width 11 height 11
click at [36, 352] on div at bounding box center [34, 350] width 11 height 11
click at [1330, 21] on img "button" at bounding box center [1329, 18] width 15 height 15
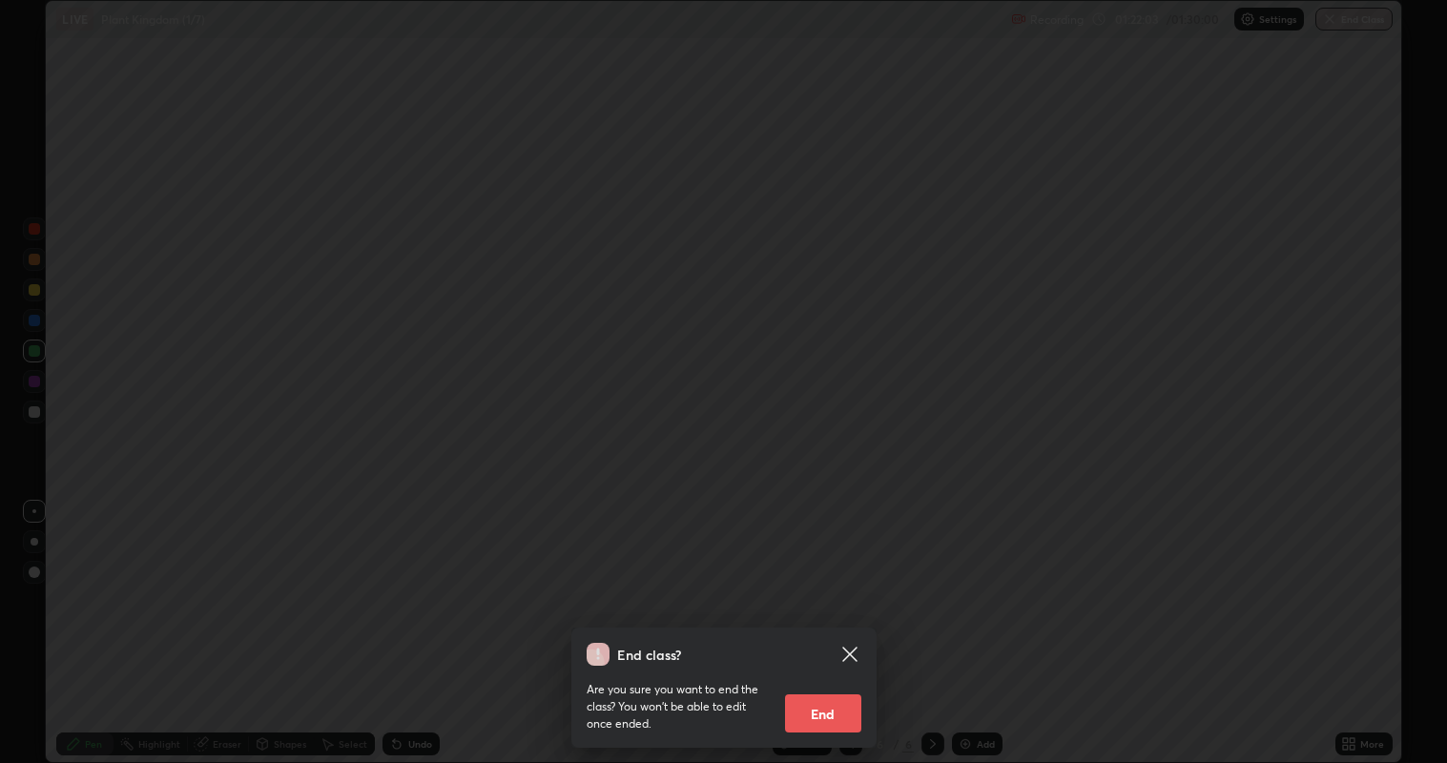
click at [823, 619] on button "End" at bounding box center [823, 714] width 76 height 38
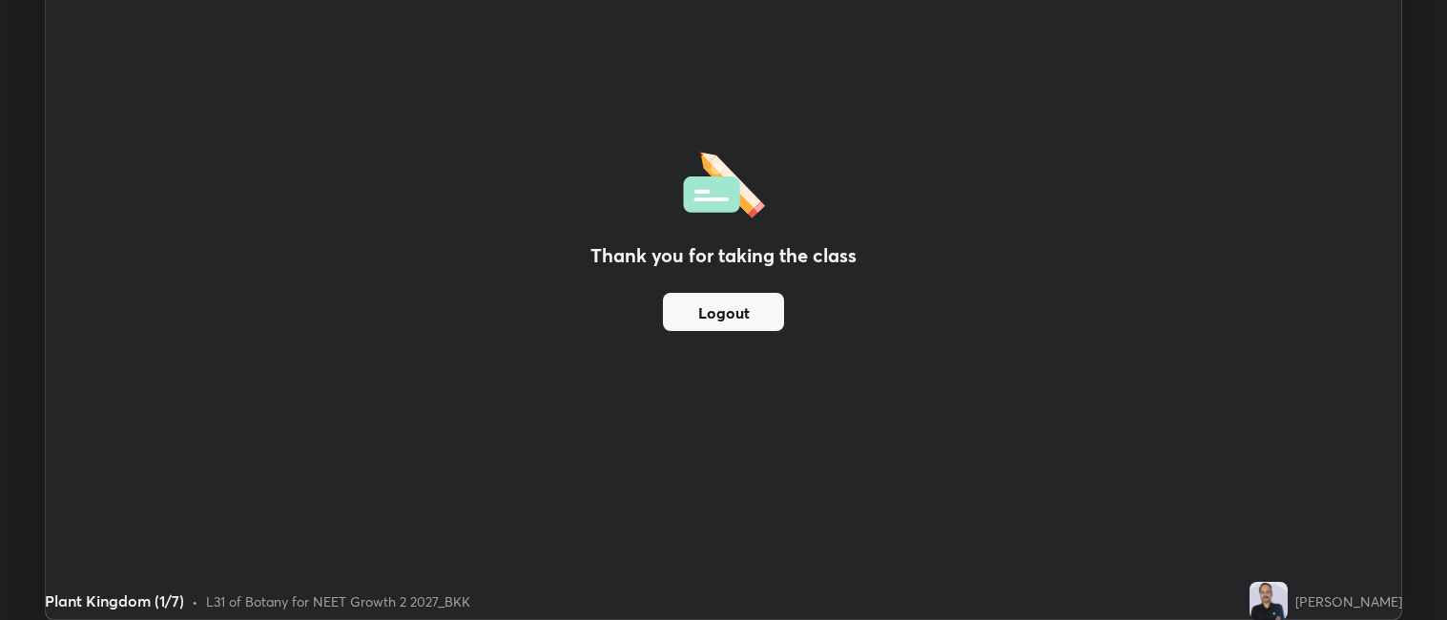
scroll to position [94791, 93963]
